Goal: Find specific page/section: Find specific page/section

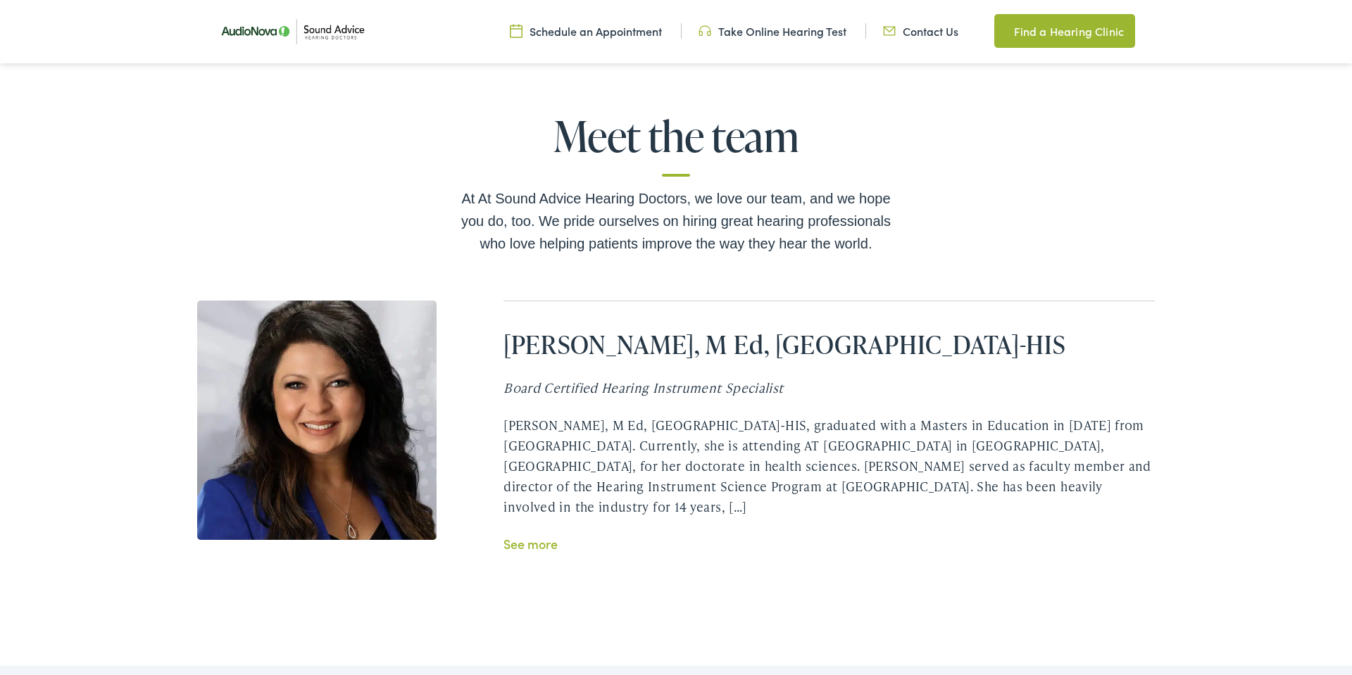
scroll to position [2709, 0]
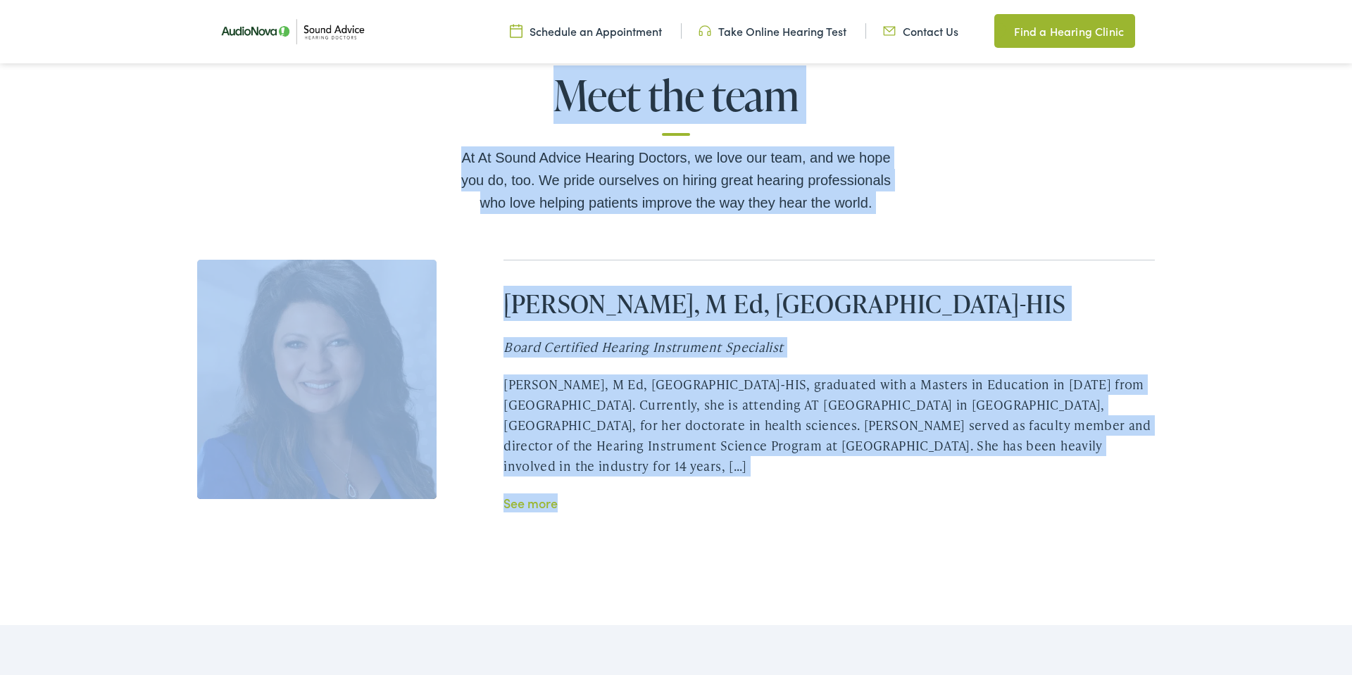
drag, startPoint x: 562, startPoint y: 118, endPoint x: 741, endPoint y: 450, distance: 377.4
click at [751, 483] on div "Meet the team At At Sound Advice Hearing Doctors, we love our team, and we hope…" at bounding box center [676, 292] width 958 height 441
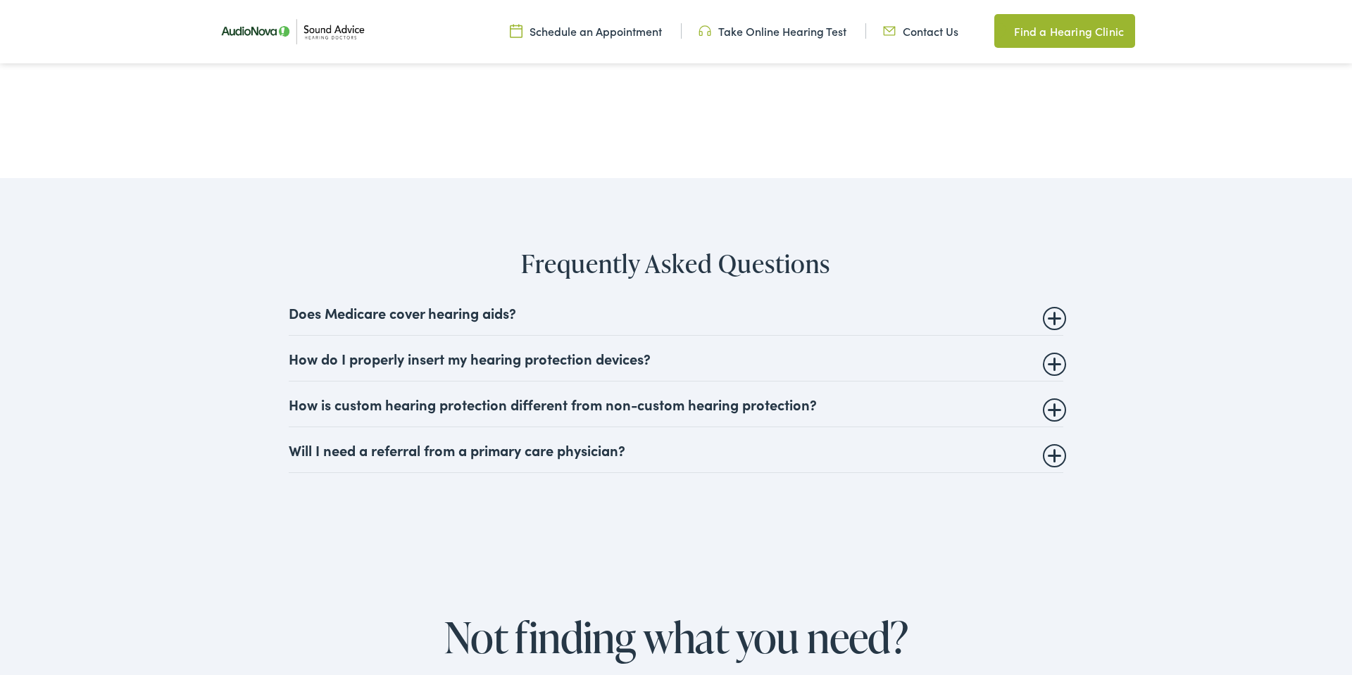
scroll to position [3133, 0]
